Goal: Find specific page/section: Find specific page/section

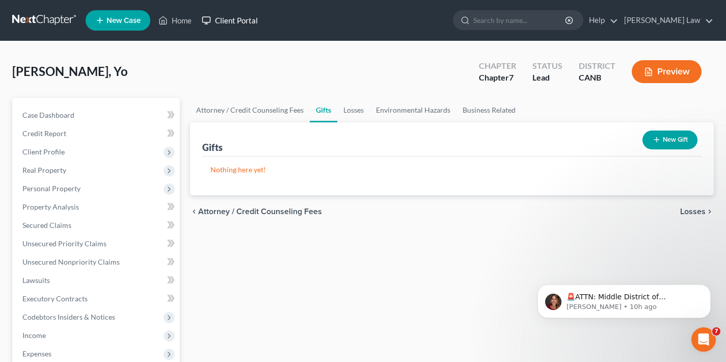
click at [233, 20] on link "Client Portal" at bounding box center [230, 20] width 66 height 18
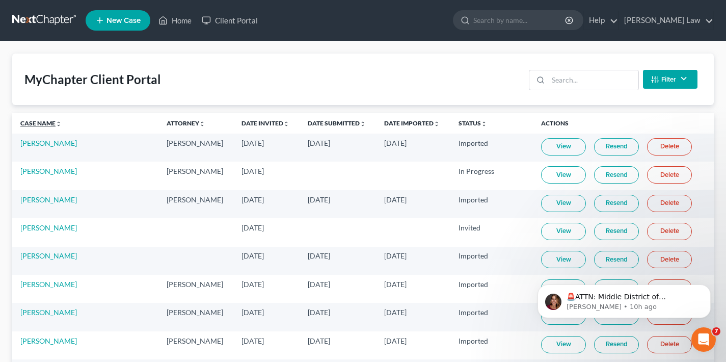
click at [27, 121] on link "Case Name unfold_more expand_more expand_less" at bounding box center [40, 123] width 41 height 8
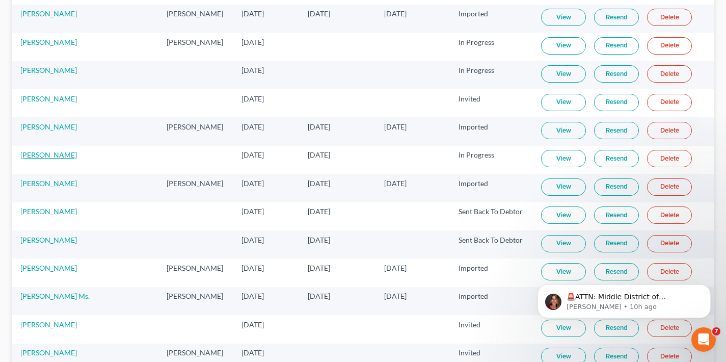
scroll to position [562, 0]
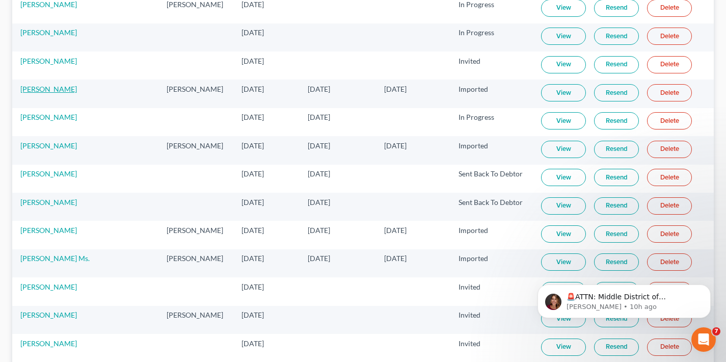
click at [46, 88] on link "[PERSON_NAME]" at bounding box center [48, 89] width 57 height 9
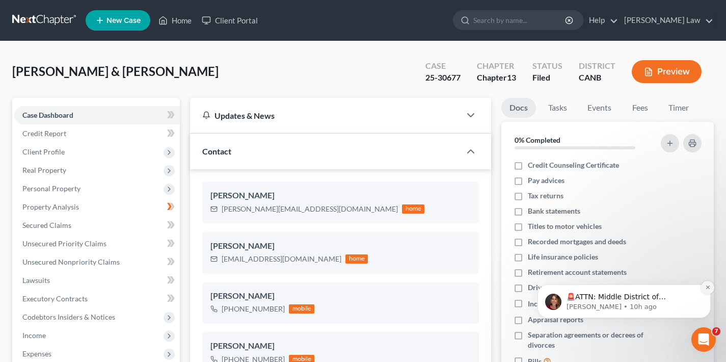
click at [708, 287] on icon "Dismiss notification" at bounding box center [708, 287] width 6 height 6
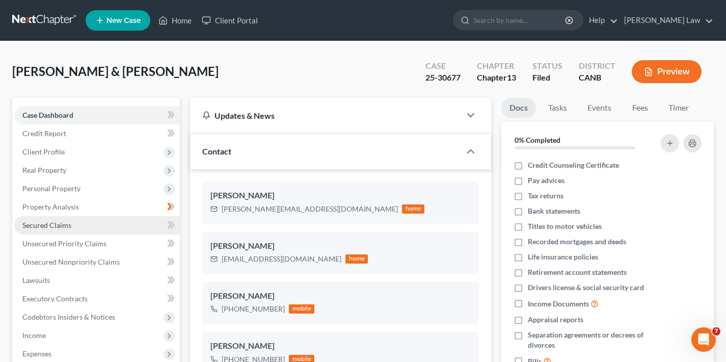
click at [46, 224] on span "Secured Claims" at bounding box center [46, 225] width 49 height 9
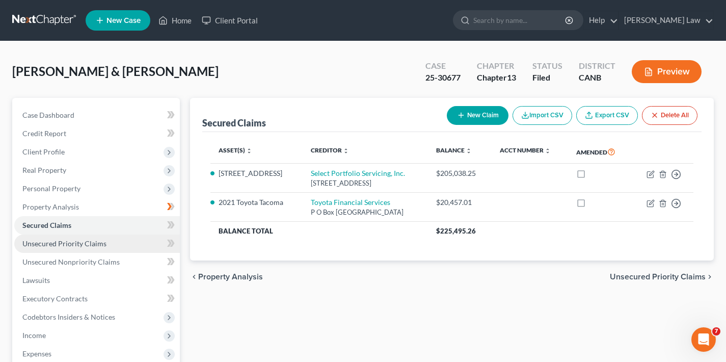
click at [56, 246] on span "Unsecured Priority Claims" at bounding box center [64, 243] width 84 height 9
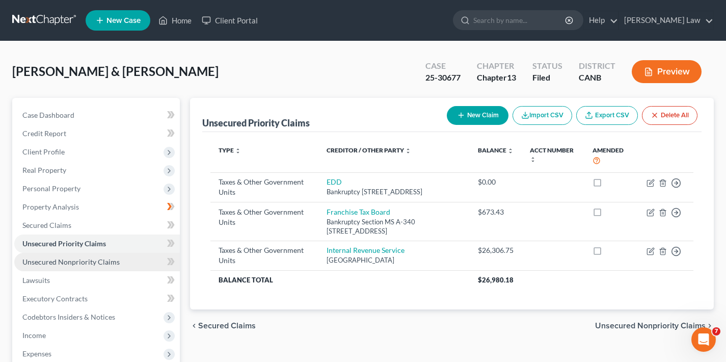
click at [81, 265] on span "Unsecured Nonpriority Claims" at bounding box center [70, 261] width 97 height 9
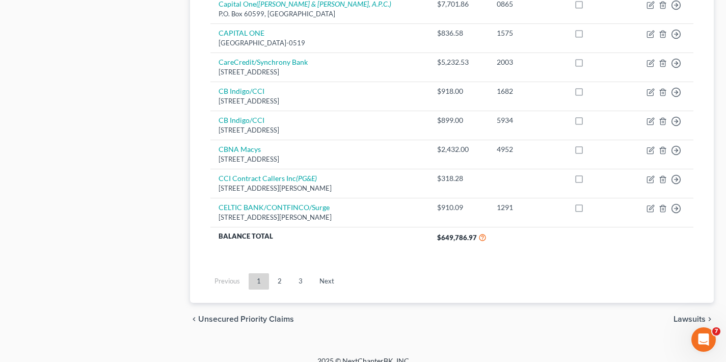
scroll to position [810, 0]
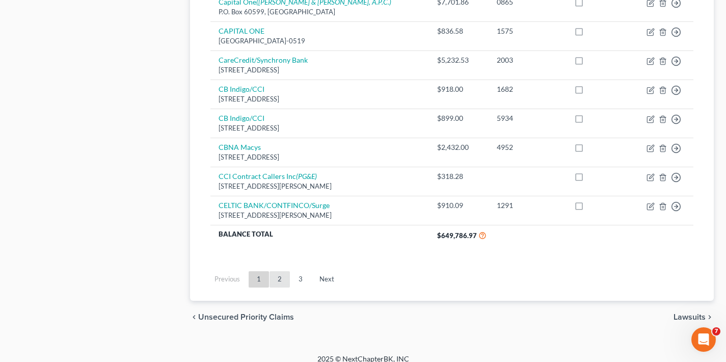
click at [279, 271] on link "2" at bounding box center [280, 279] width 20 height 16
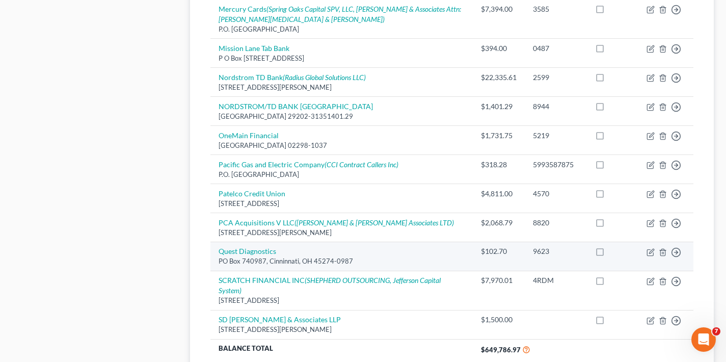
scroll to position [790, 0]
